Goal: Navigation & Orientation: Find specific page/section

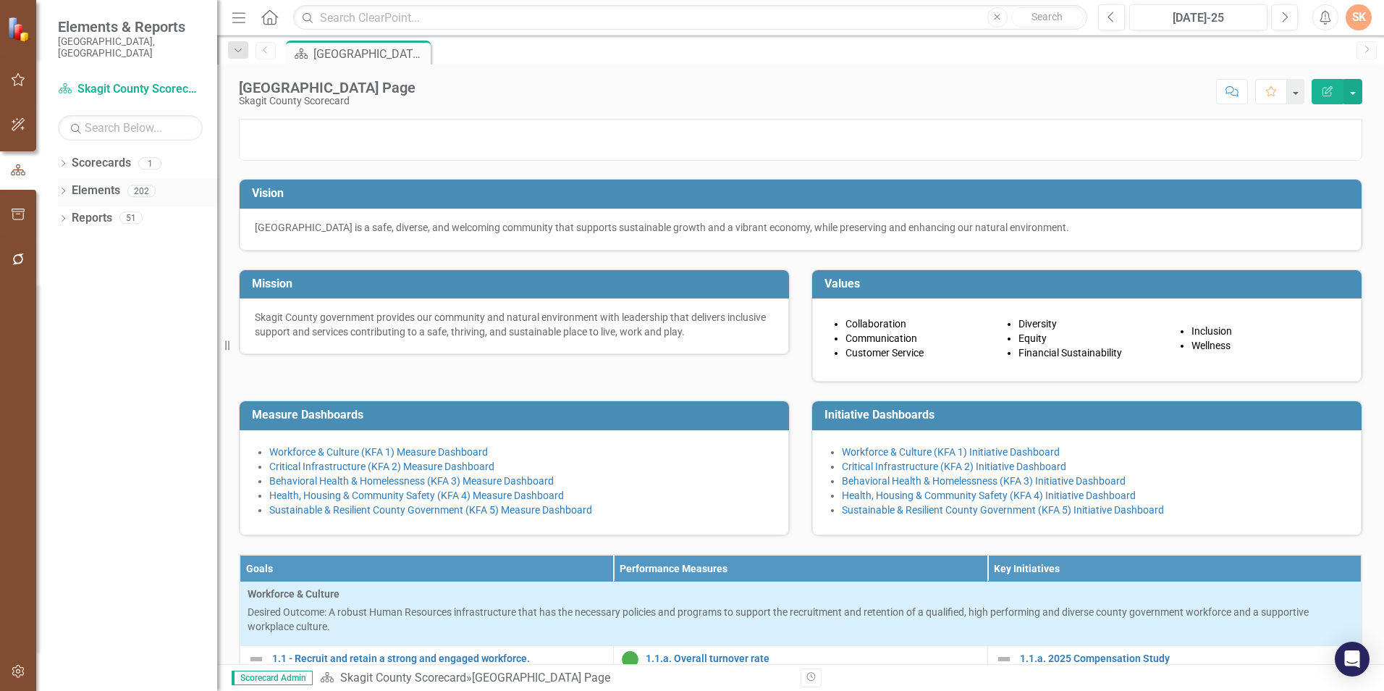
click at [84, 182] on link "Elements" at bounding box center [96, 190] width 48 height 17
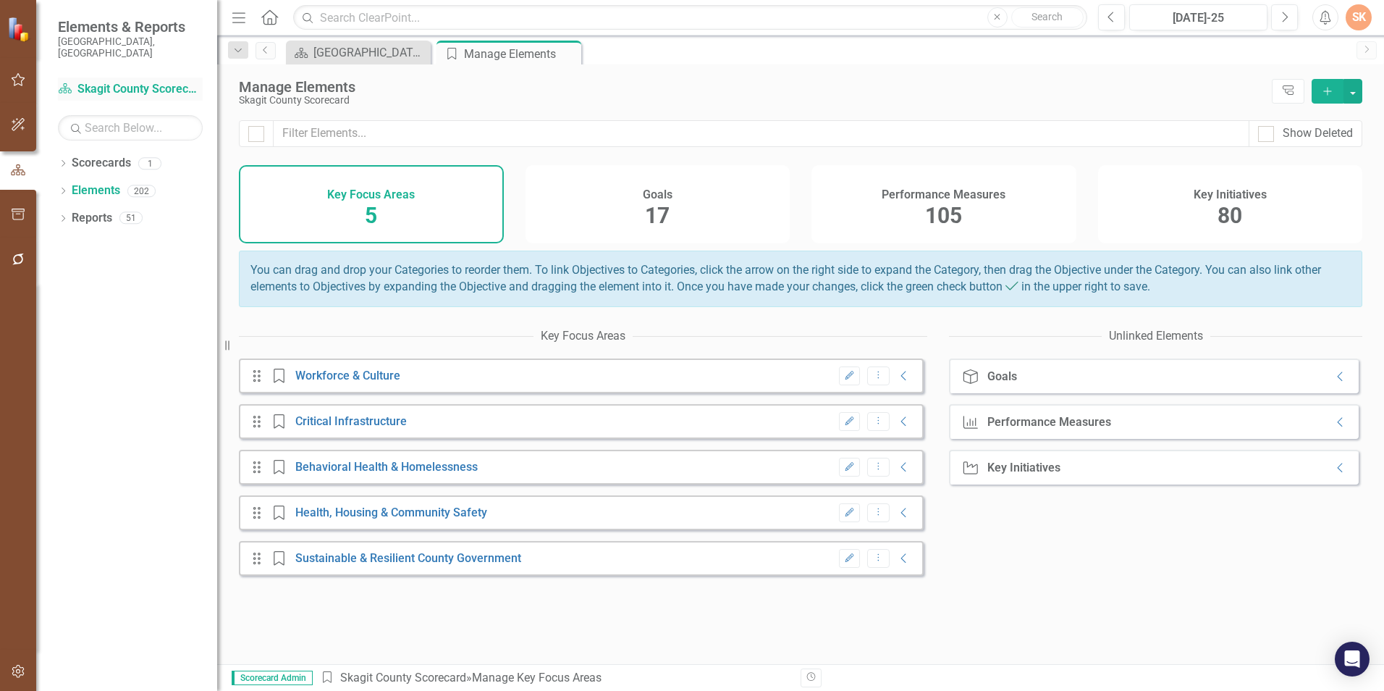
click at [123, 81] on link "Scorecard Skagit County Scorecard" at bounding box center [130, 89] width 145 height 17
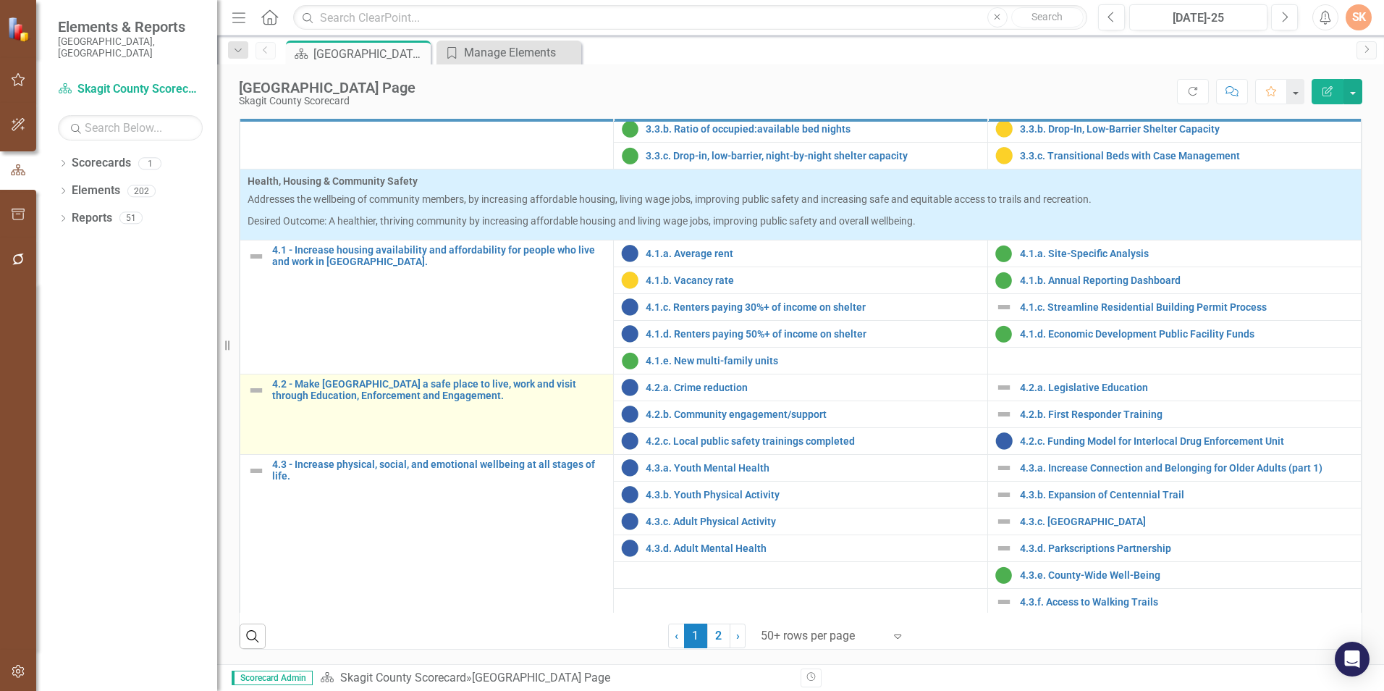
scroll to position [1145, 0]
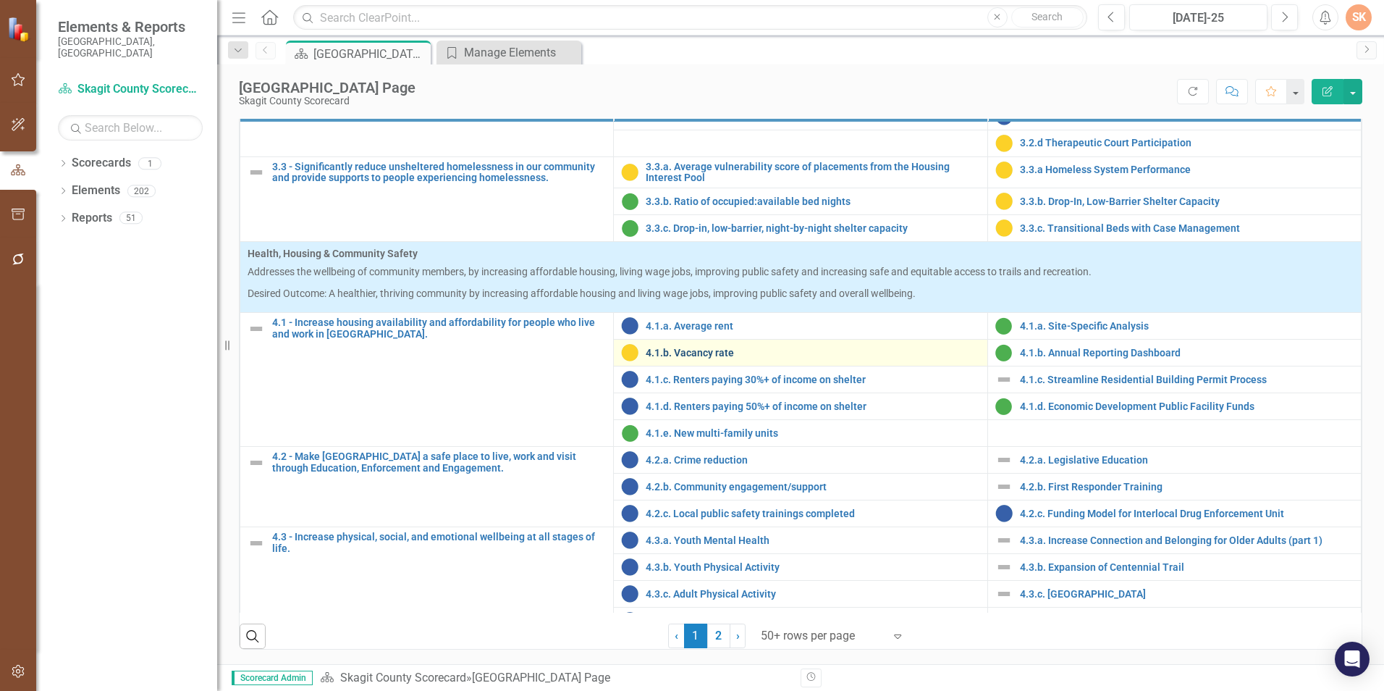
click at [700, 353] on link "4.1.b. Vacancy rate" at bounding box center [813, 352] width 334 height 11
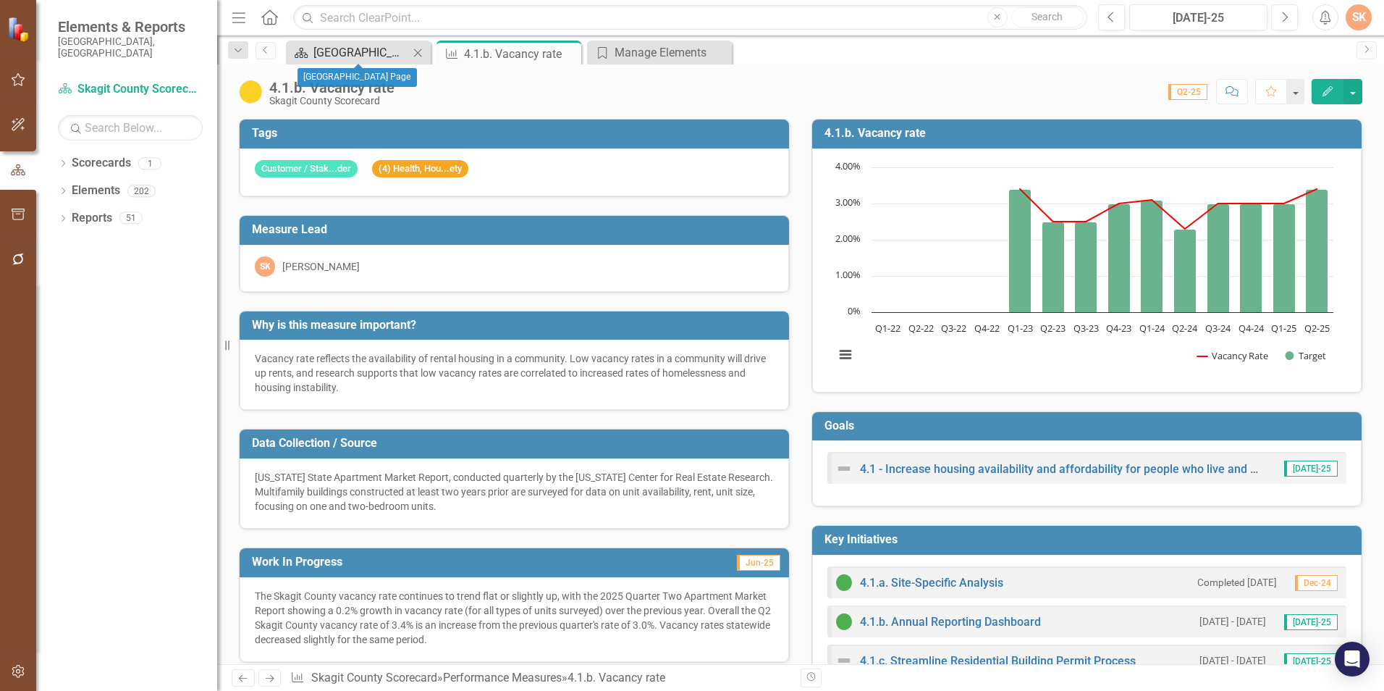
click at [394, 43] on div "[GEOGRAPHIC_DATA] Page" at bounding box center [361, 52] width 96 height 18
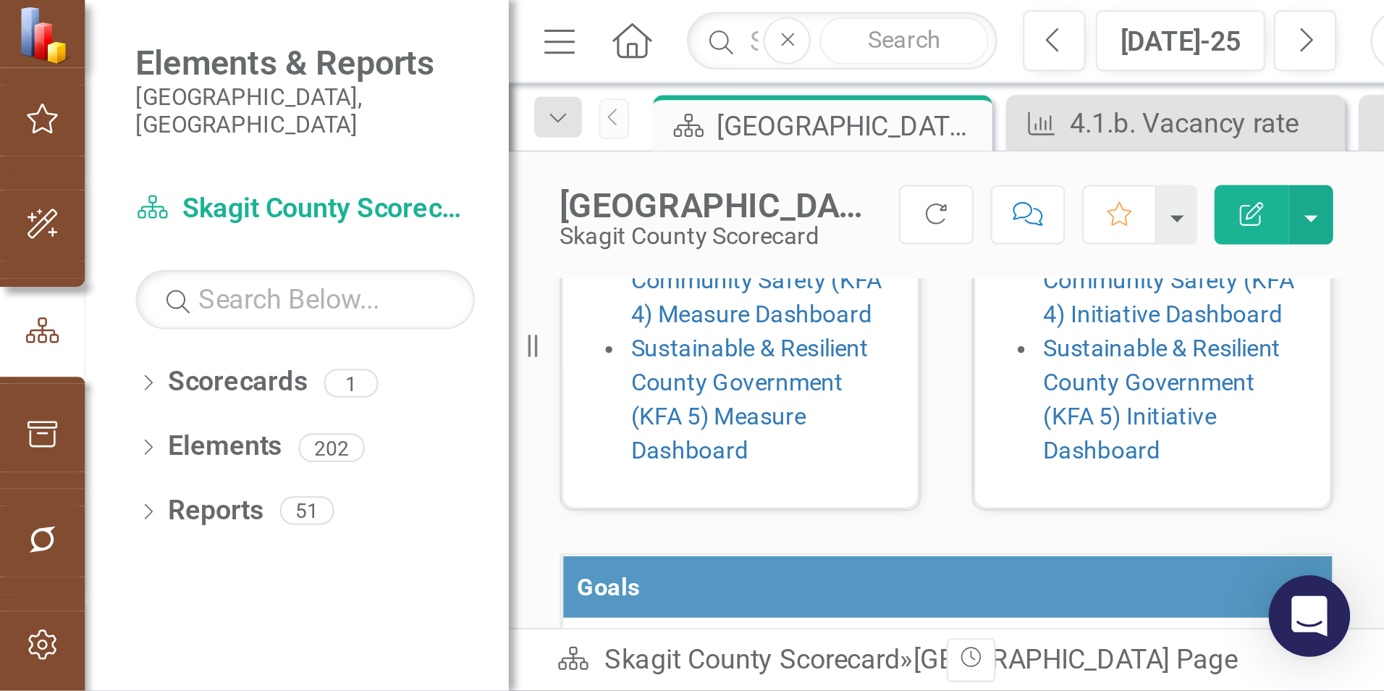
scroll to position [463, 0]
